Goal: Information Seeking & Learning: Learn about a topic

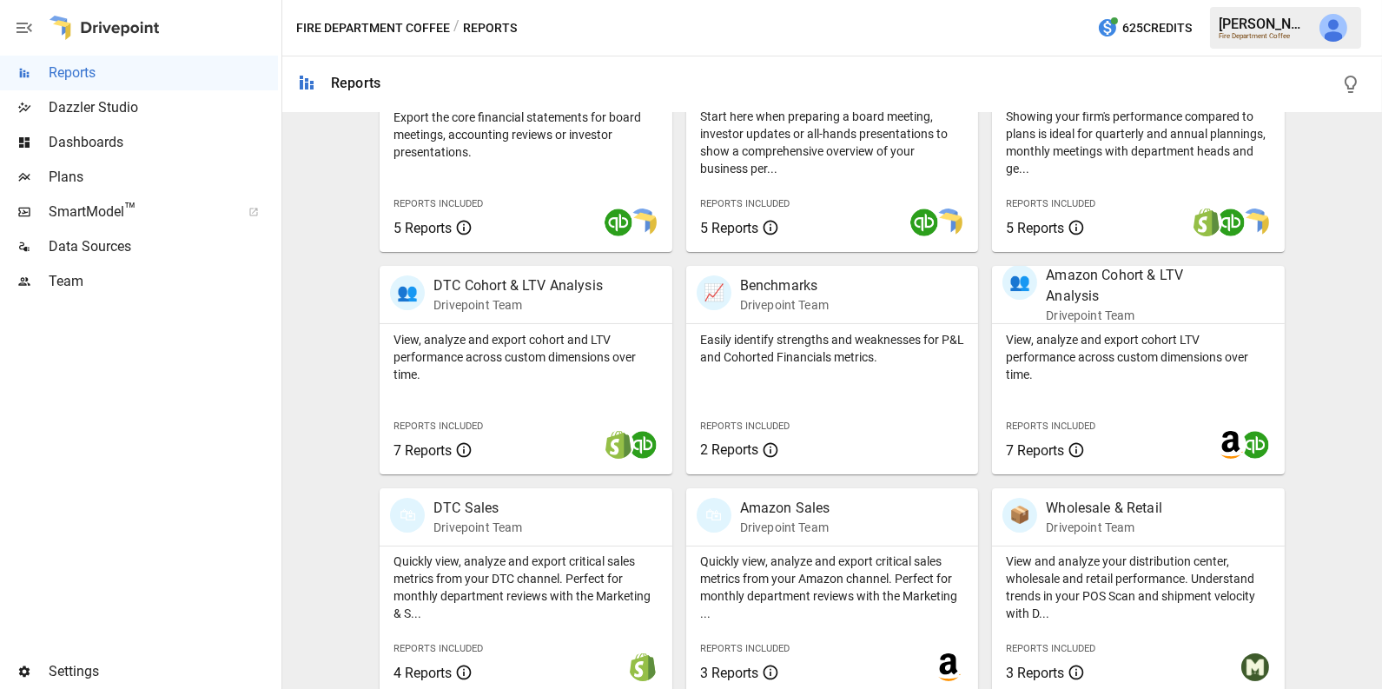
scroll to position [434, 0]
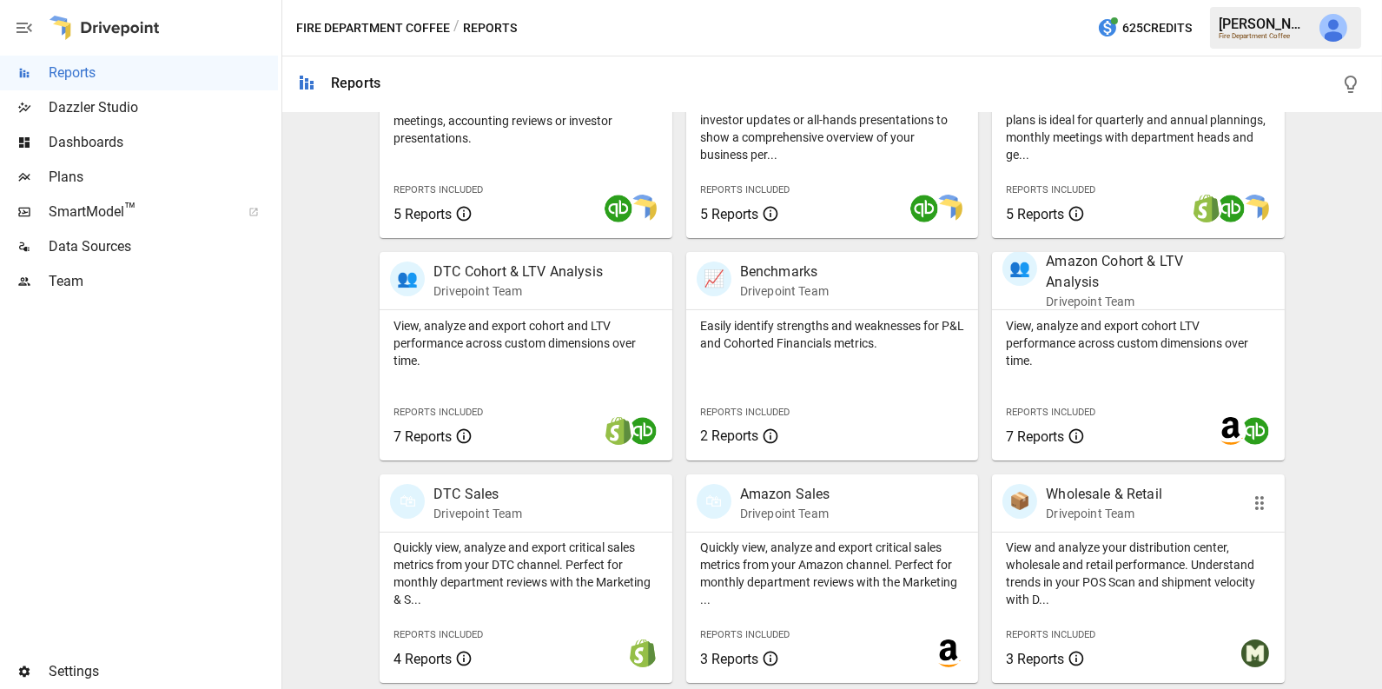
click at [1079, 561] on p "View and analyze your distribution center, wholesale and retail performance. Un…" at bounding box center [1138, 574] width 265 height 70
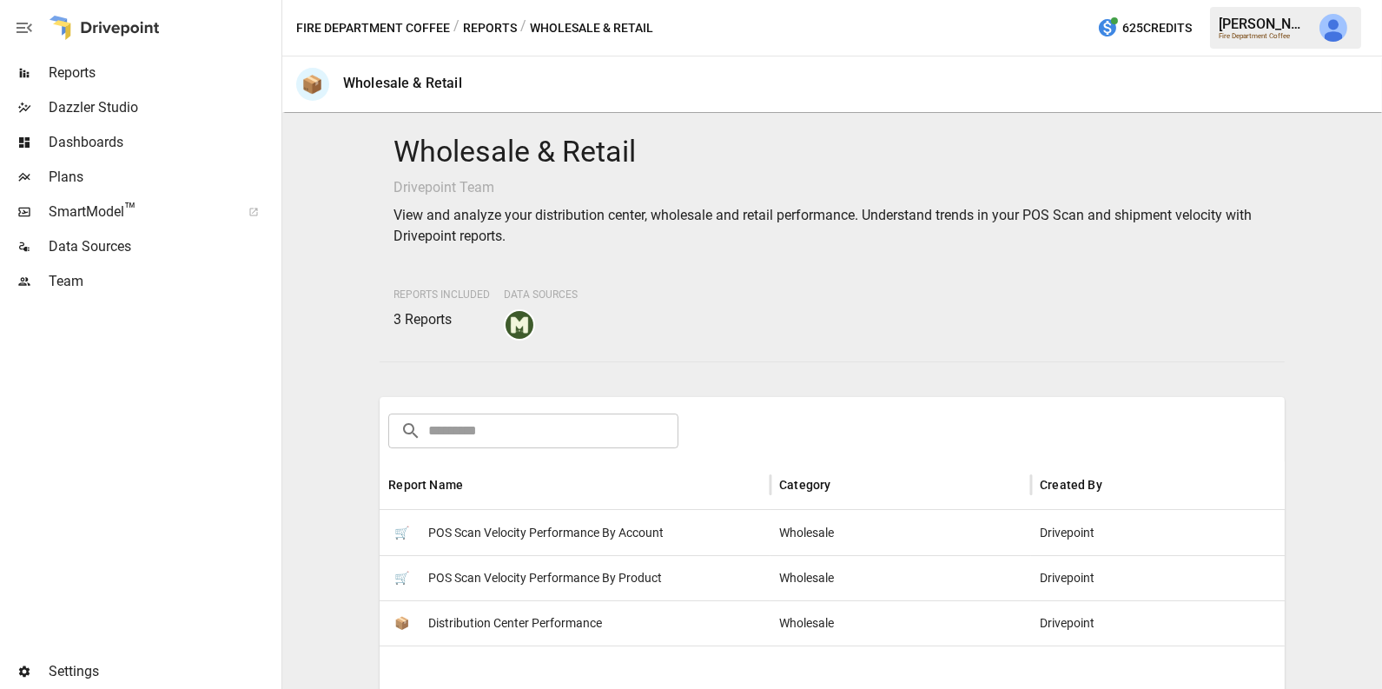
click at [613, 530] on span "POS Scan Velocity Performance By Account" at bounding box center [545, 533] width 235 height 44
click at [553, 571] on span "POS Scan Velocity Performance By Product" at bounding box center [545, 578] width 234 height 44
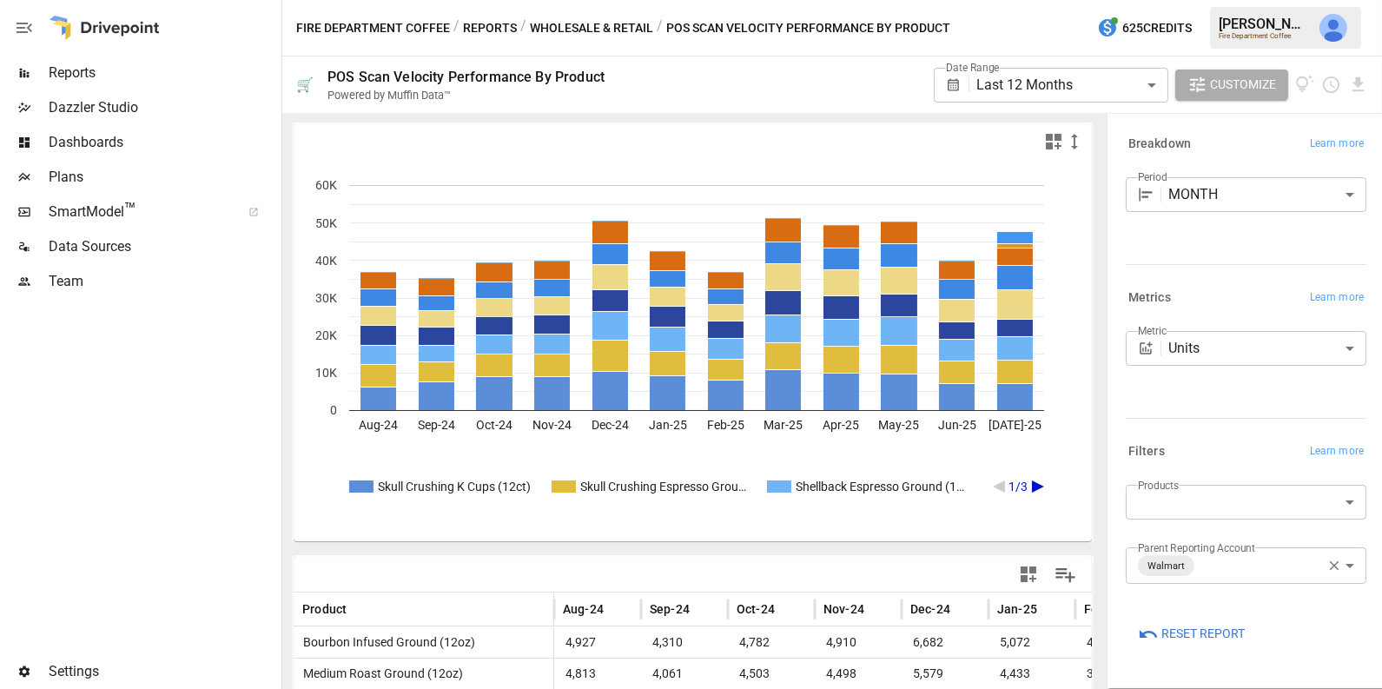
click at [1032, 485] on icon "A chart." at bounding box center [1038, 486] width 12 height 12
click at [1035, 483] on icon "A chart." at bounding box center [1038, 486] width 12 height 12
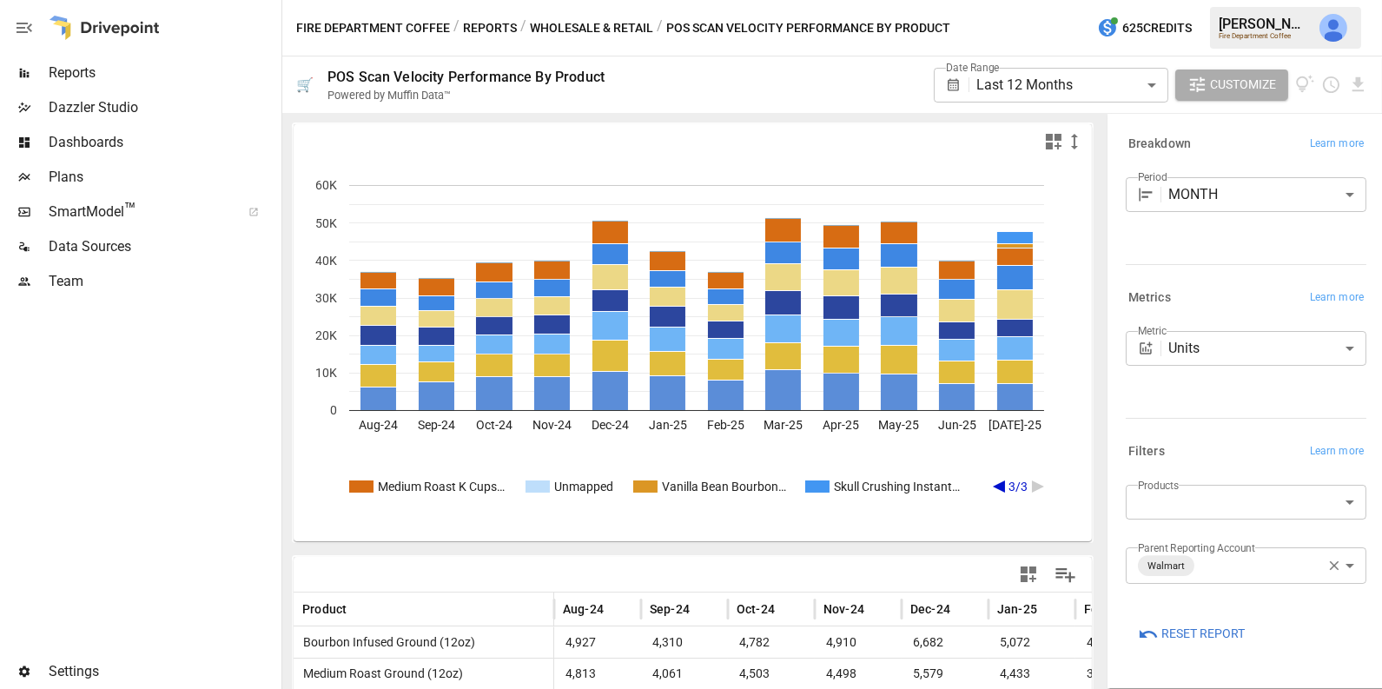
click at [998, 484] on icon "A chart." at bounding box center [999, 486] width 12 height 12
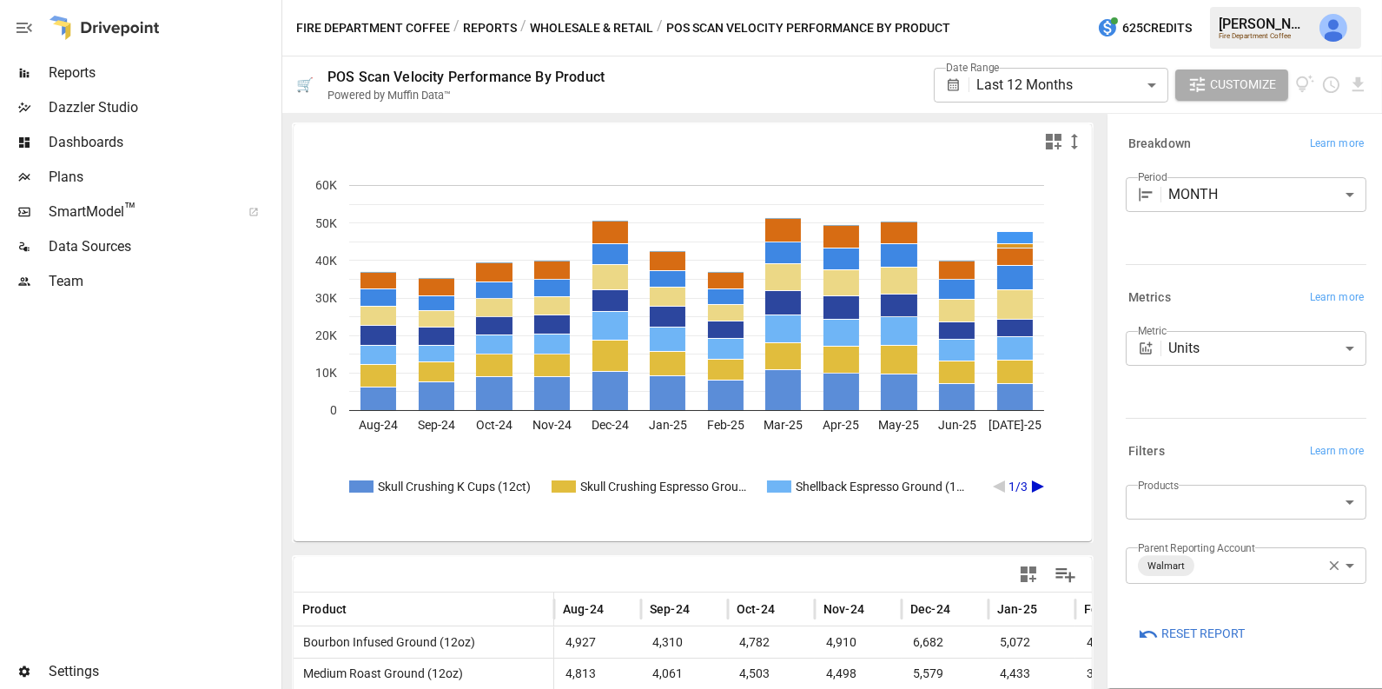
click at [613, 24] on button "Wholesale & Retail" at bounding box center [591, 28] width 123 height 22
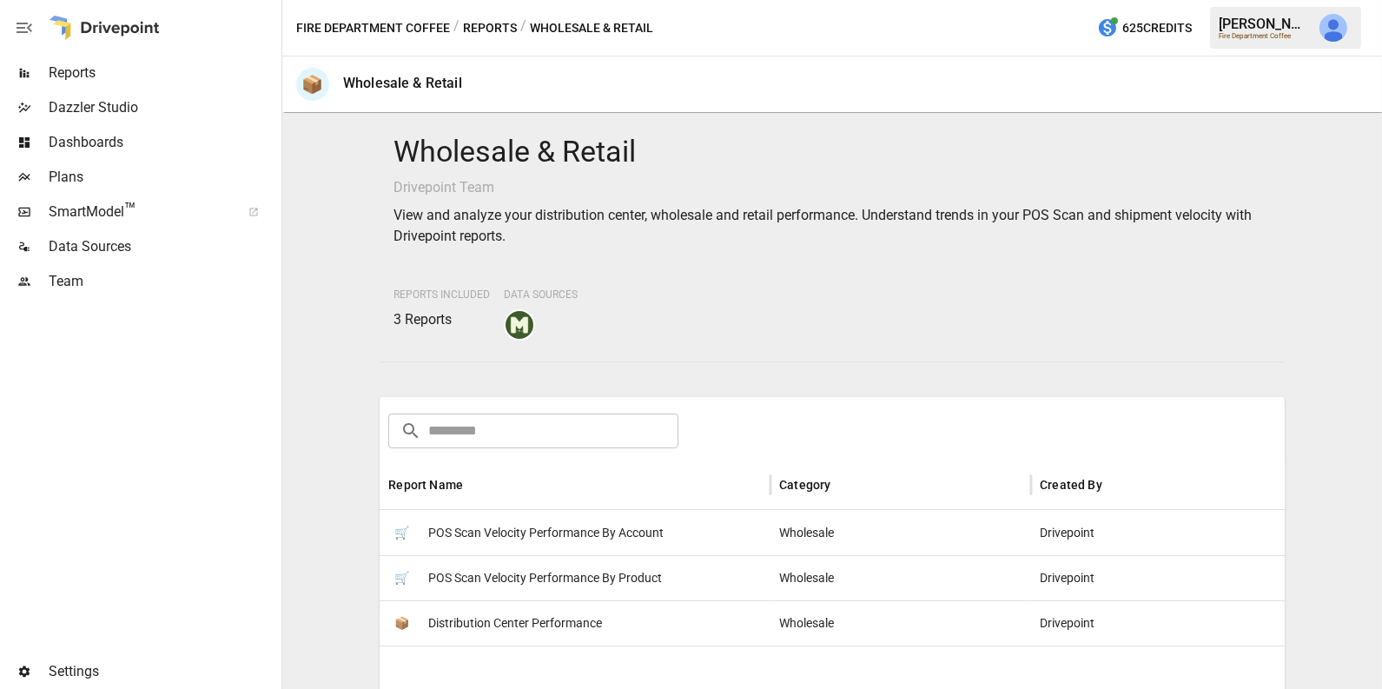
click at [530, 533] on span "POS Scan Velocity Performance By Account" at bounding box center [545, 533] width 235 height 44
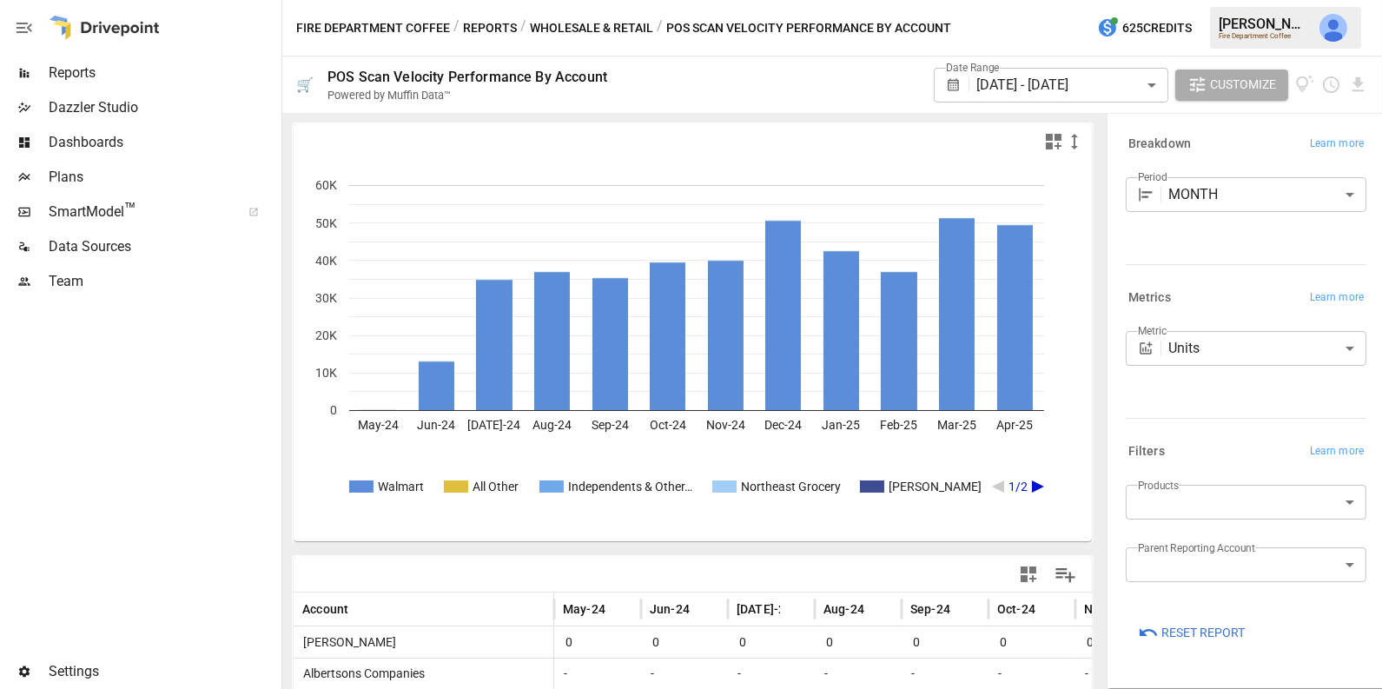
click at [1034, 487] on icon "A chart." at bounding box center [1038, 486] width 12 height 12
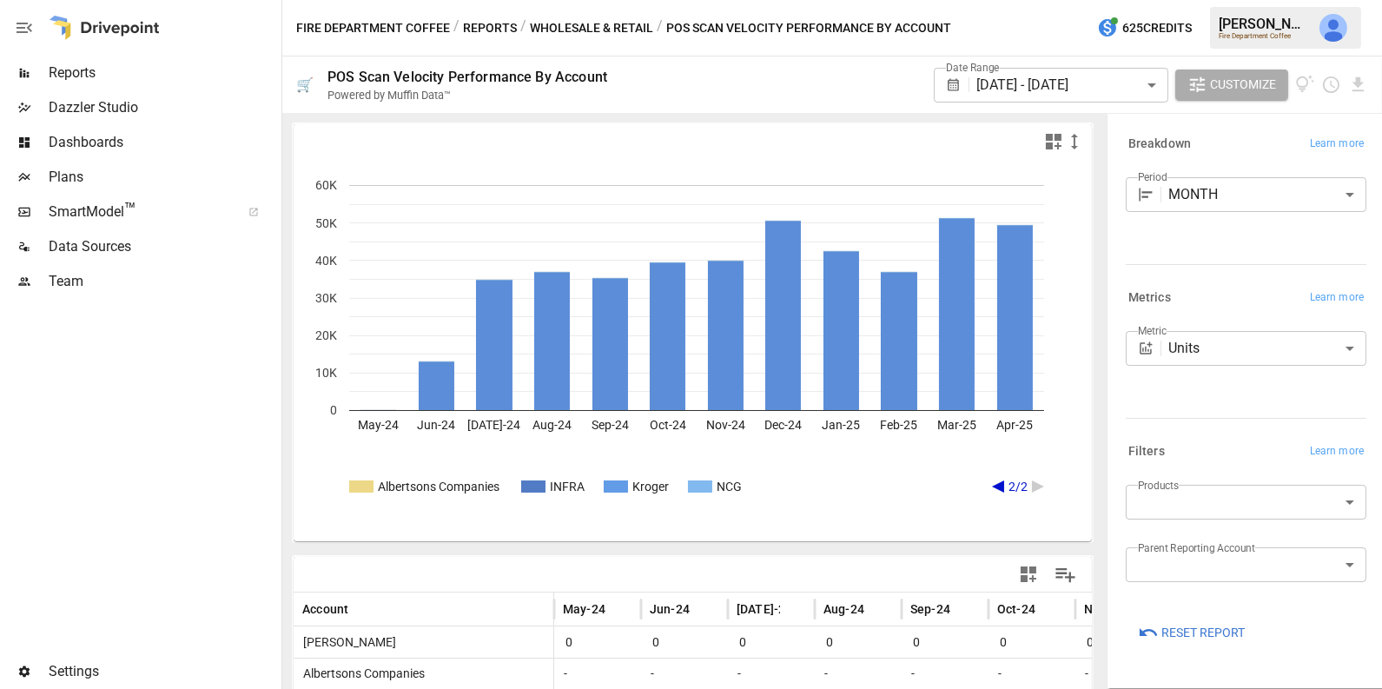
click at [997, 486] on icon "A chart." at bounding box center [998, 486] width 12 height 12
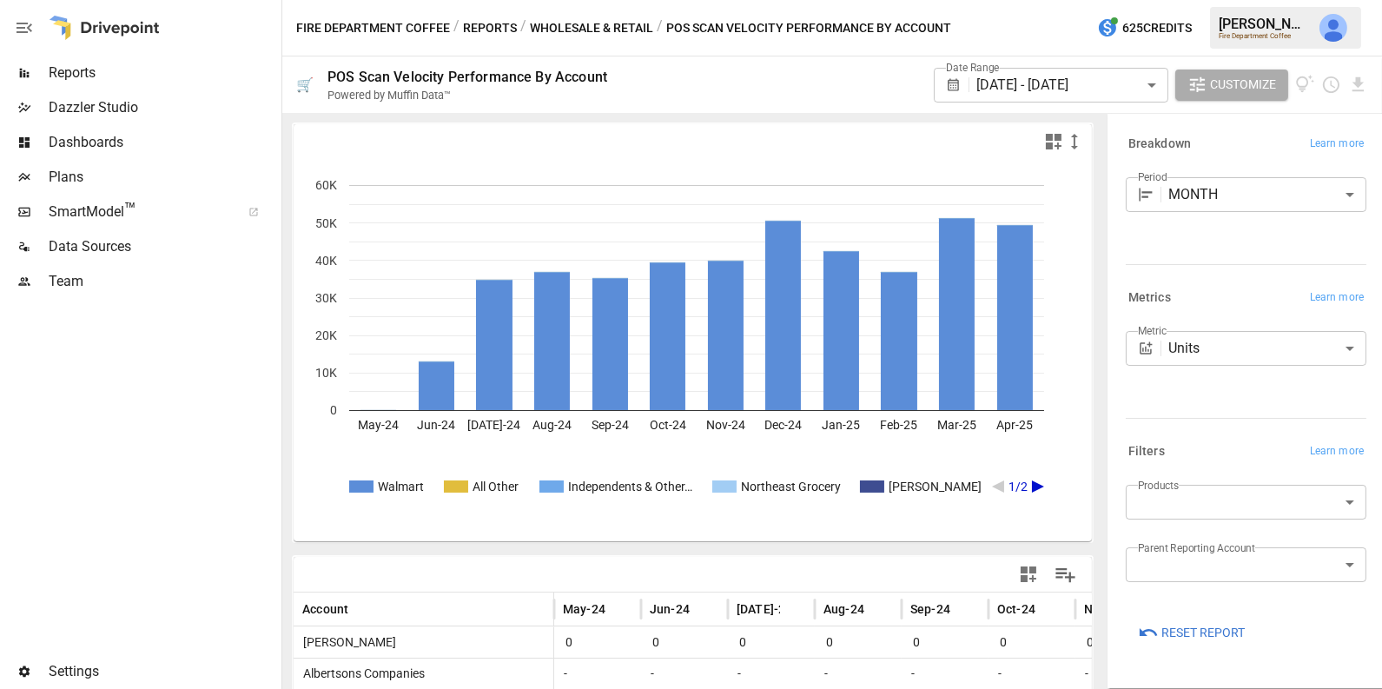
click at [997, 486] on icon "A chart." at bounding box center [998, 486] width 12 height 12
